Goal: Task Accomplishment & Management: Manage account settings

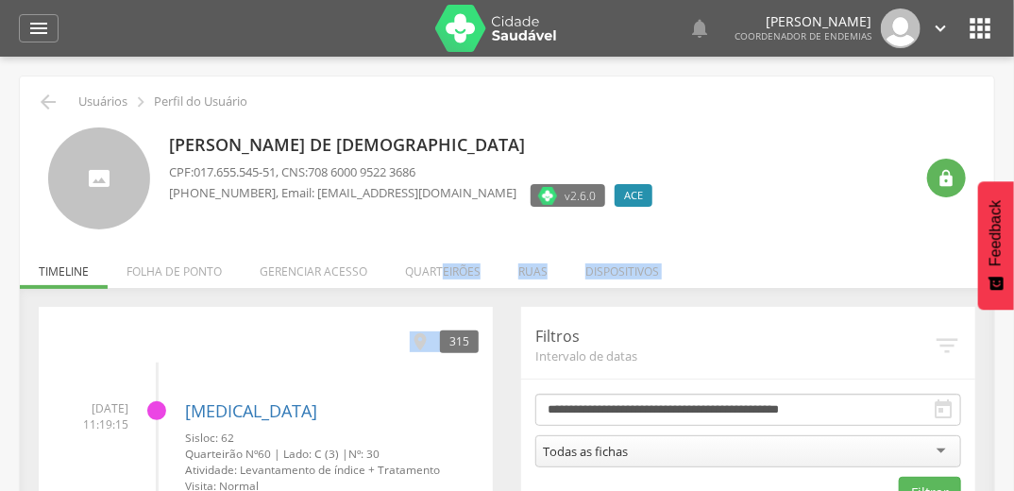
click at [429, 281] on li "Quarteirões" at bounding box center [442, 267] width 113 height 44
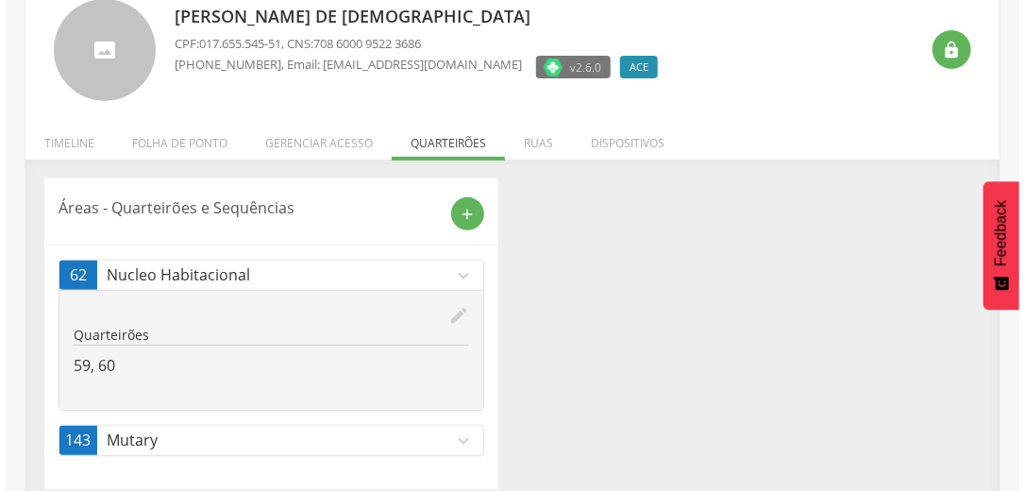
scroll to position [144, 0]
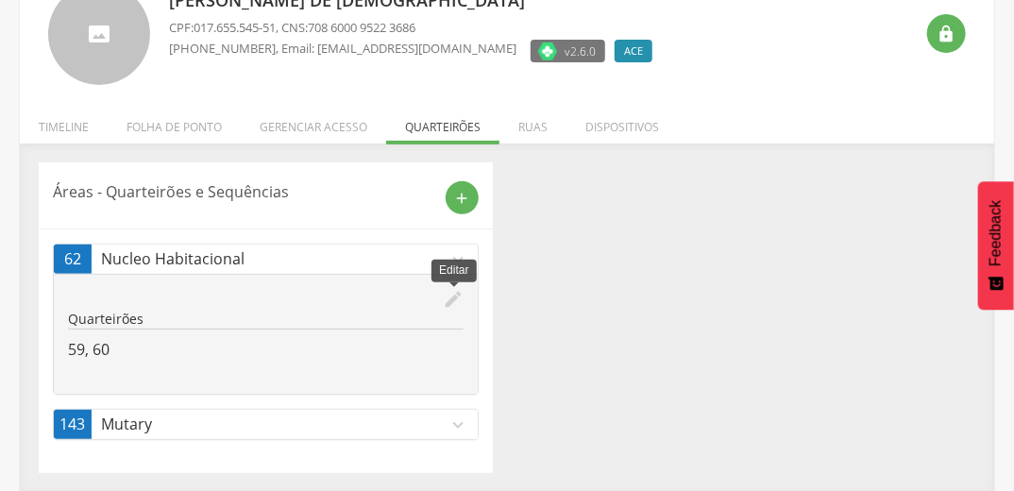
click at [447, 296] on icon "edit" at bounding box center [453, 299] width 21 height 21
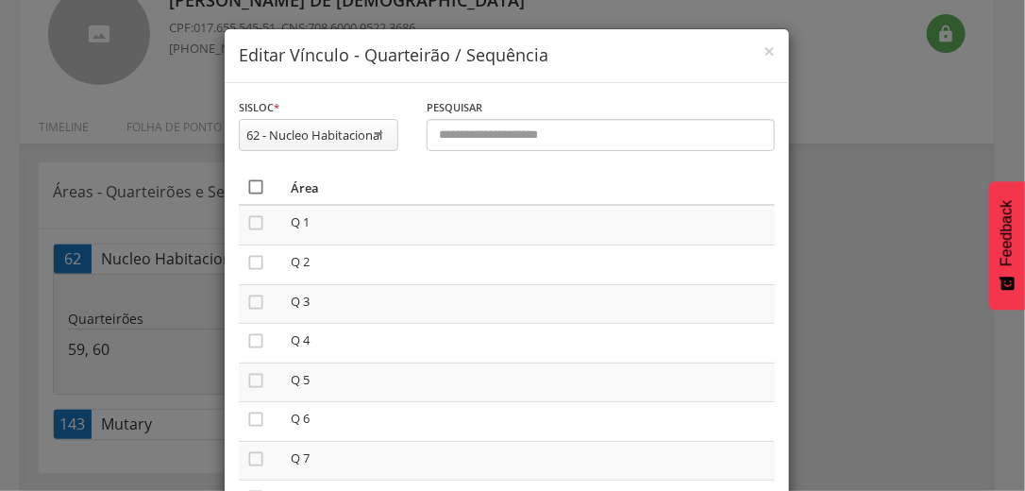
click at [253, 184] on icon "" at bounding box center [255, 186] width 19 height 19
click at [253, 184] on icon "" at bounding box center [255, 186] width 19 height 19
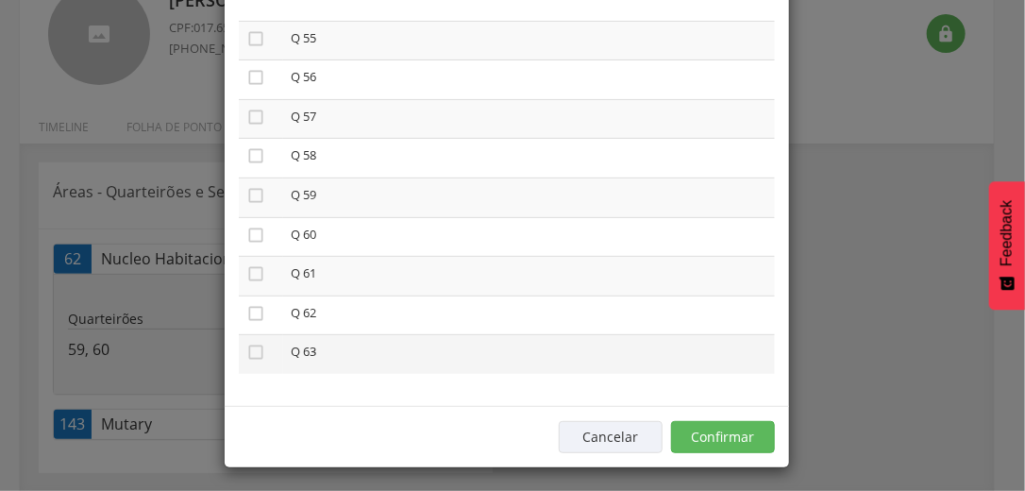
scroll to position [160, 0]
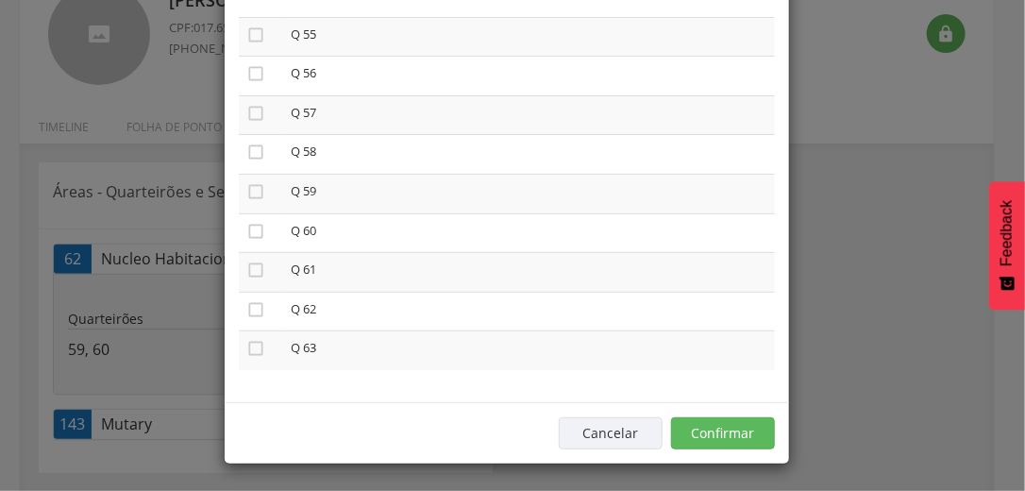
click at [725, 411] on div "Cancelar Confirmar" at bounding box center [507, 432] width 565 height 61
click at [728, 423] on button "Confirmar" at bounding box center [723, 433] width 104 height 32
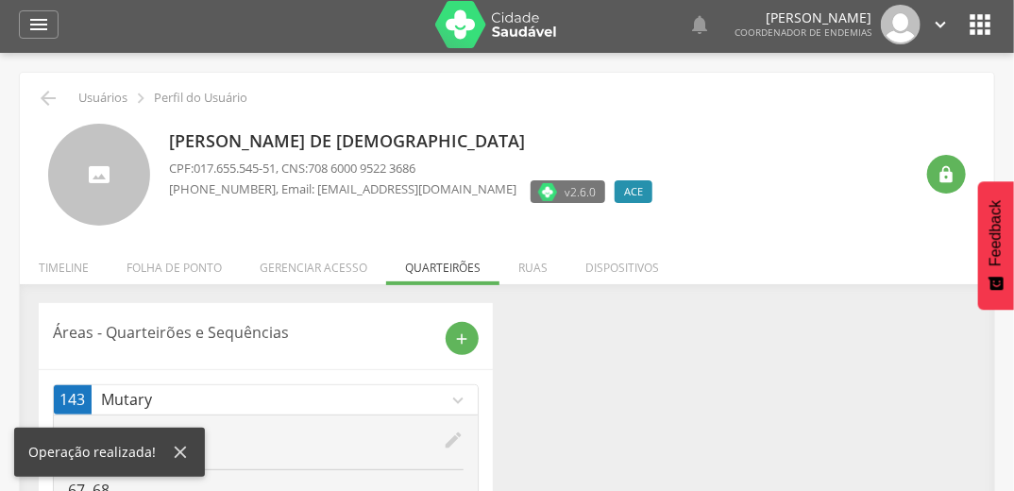
scroll to position [0, 0]
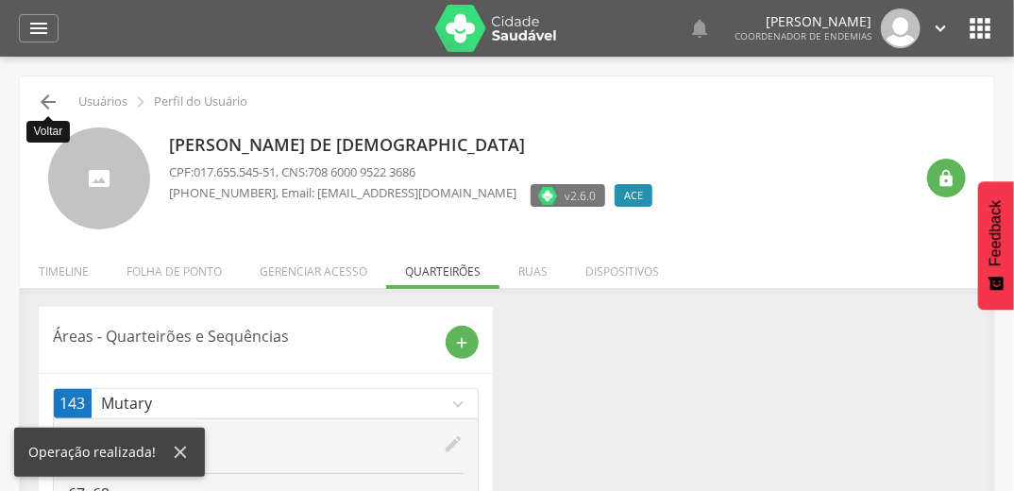
click at [46, 98] on icon "" at bounding box center [48, 102] width 23 height 23
